Goal: Information Seeking & Learning: Understand process/instructions

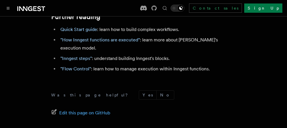
scroll to position [1351, 0]
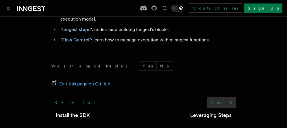
click at [231, 99] on icon at bounding box center [231, 102] width 7 height 7
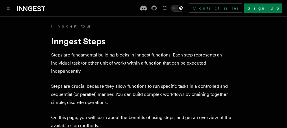
click at [103, 83] on p "Steps are crucial because they allow functions to run specific tasks in a contr…" at bounding box center [143, 94] width 185 height 24
click at [9, 10] on button "Toggle navigation" at bounding box center [8, 8] width 7 height 7
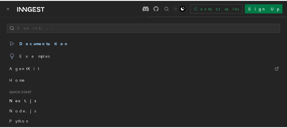
scroll to position [29, 0]
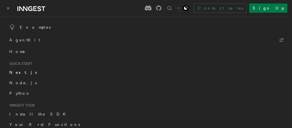
click at [16, 71] on span "Next.js" at bounding box center [22, 72] width 27 height 5
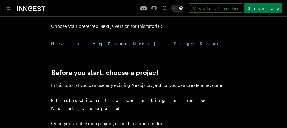
scroll to position [145, 0]
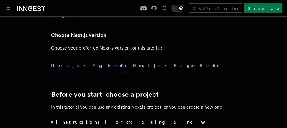
click at [133, 67] on button "Next.js - Pages Router" at bounding box center [176, 65] width 87 height 13
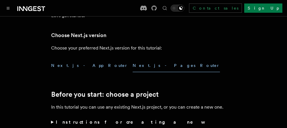
click at [80, 70] on button "Next.js - App Router" at bounding box center [89, 65] width 77 height 13
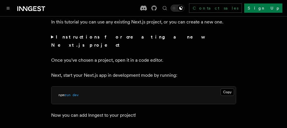
scroll to position [231, 0]
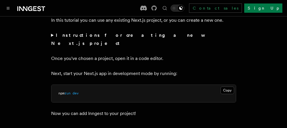
click at [52, 33] on summary "Instructions for creating a new Next.js project" at bounding box center [143, 39] width 185 height 16
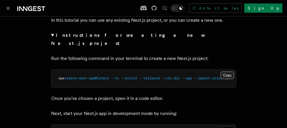
click at [225, 71] on button "Copy Copied" at bounding box center [228, 75] width 14 height 8
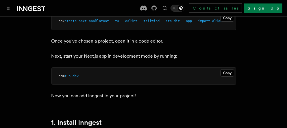
scroll to position [289, 0]
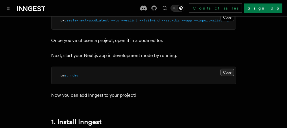
click at [226, 69] on button "Copy Copied" at bounding box center [228, 73] width 14 height 8
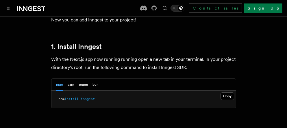
scroll to position [376, 0]
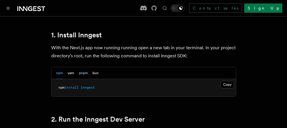
click at [81, 69] on button "pnpm" at bounding box center [83, 73] width 9 height 12
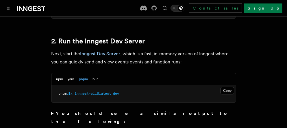
scroll to position [463, 0]
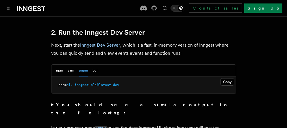
click at [87, 102] on strong "You should see a similar output to the following:" at bounding box center [140, 109] width 178 height 14
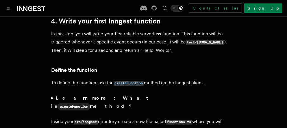
scroll to position [1128, 0]
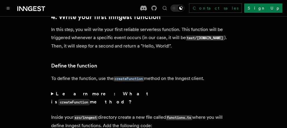
click at [90, 99] on code "createFunction" at bounding box center [74, 102] width 32 height 6
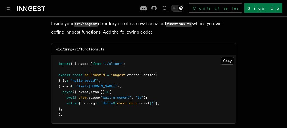
scroll to position [1330, 0]
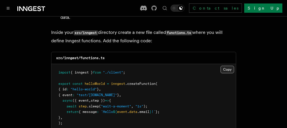
click at [226, 66] on button "Copy Copied" at bounding box center [228, 70] width 14 height 8
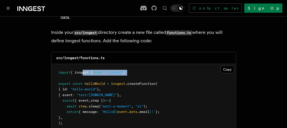
drag, startPoint x: 82, startPoint y: 50, endPoint x: 115, endPoint y: 54, distance: 32.9
click at [115, 64] on pre "import { inngest } from "./client" ; export const helloWorld = inngest .createF…" at bounding box center [143, 98] width 185 height 68
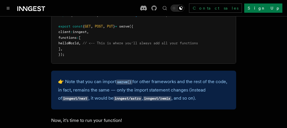
scroll to position [1591, 0]
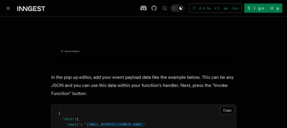
scroll to position [1938, 0]
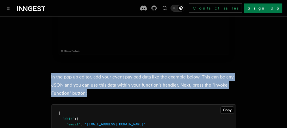
drag, startPoint x: 94, startPoint y: 72, endPoint x: 40, endPoint y: 53, distance: 57.6
click at [40, 53] on article "Quick start Next.js Quick Start In this tutorial you will add Inngest to a Next…" at bounding box center [143, 38] width 273 height 3906
click at [75, 73] on p "In the pop up editor, add your event payload data like the example below. This …" at bounding box center [143, 85] width 185 height 24
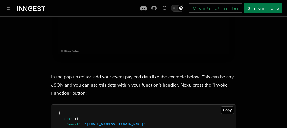
click at [150, 73] on p "In the pop up editor, add your event payload data like the example below. This …" at bounding box center [143, 85] width 185 height 24
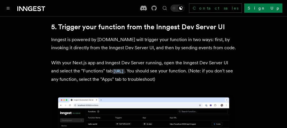
scroll to position [1591, 0]
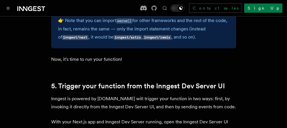
click at [119, 95] on p "Inngest is powered by events.You will trigger your function in two ways: first,…" at bounding box center [143, 103] width 185 height 16
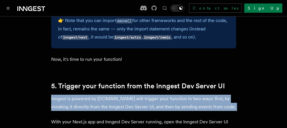
click at [119, 95] on p "Inngest is powered by events.You will trigger your function in two ways: first,…" at bounding box center [143, 103] width 185 height 16
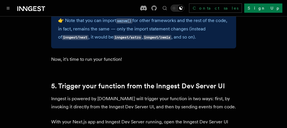
click at [128, 118] on p "With your Next.js app and Inngest Dev Server running, open the Inngest Dev Serv…" at bounding box center [143, 130] width 185 height 25
click at [165, 82] on link "5. Trigger your function from the Inngest Dev Server UI" at bounding box center [138, 86] width 174 height 8
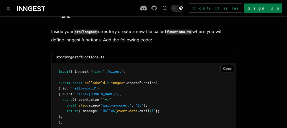
scroll to position [1303, 0]
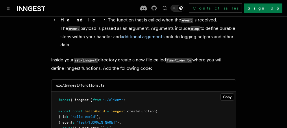
click at [173, 91] on pre "import { inngest } from "./client" ; export const helloWorld = inngest .createF…" at bounding box center [143, 125] width 185 height 68
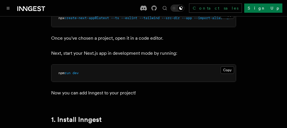
scroll to position [318, 0]
